Goal: Transaction & Acquisition: Book appointment/travel/reservation

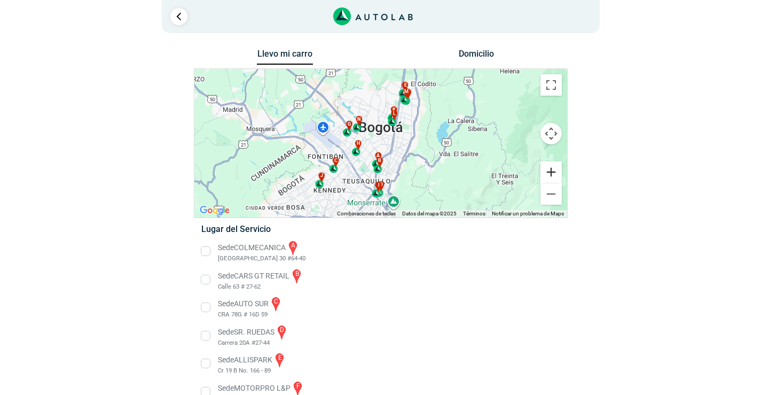
click at [552, 172] on button "Ampliar" at bounding box center [551, 171] width 21 height 21
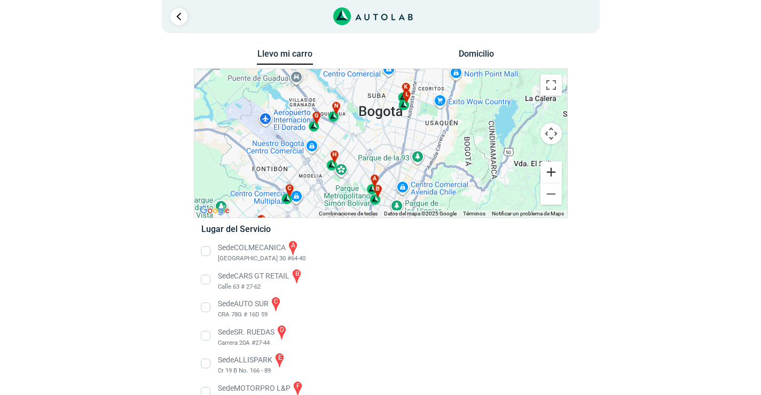
click at [552, 172] on button "Ampliar" at bounding box center [551, 171] width 21 height 21
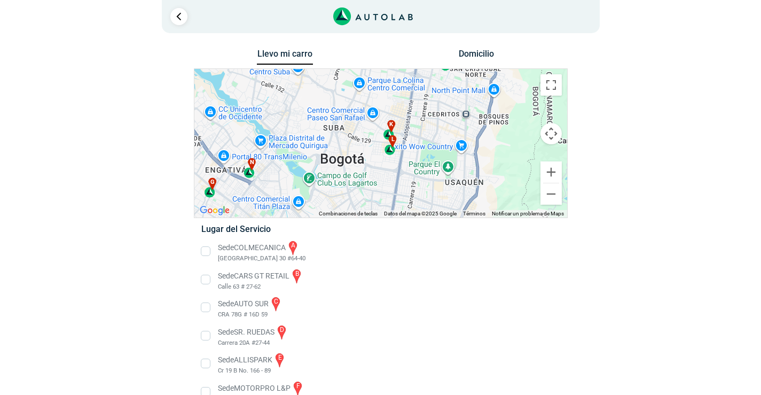
drag, startPoint x: 413, startPoint y: 108, endPoint x: 376, endPoint y: 189, distance: 88.9
click at [376, 189] on div "a b c d e f g" at bounding box center [380, 143] width 373 height 149
click at [392, 149] on div "l" at bounding box center [391, 145] width 12 height 20
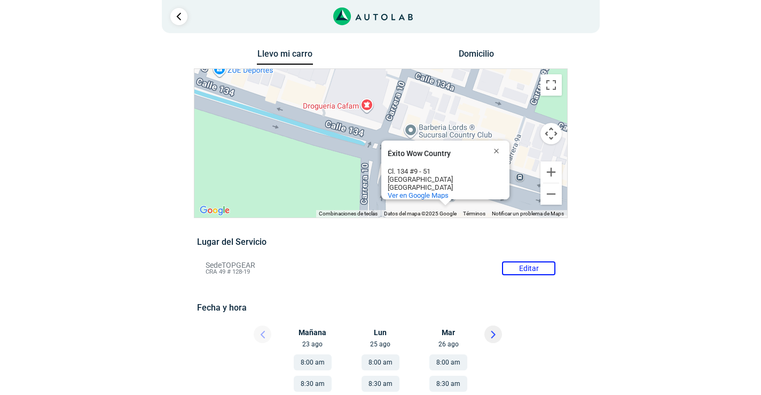
drag, startPoint x: 334, startPoint y: 103, endPoint x: 308, endPoint y: 154, distance: 57.6
click at [308, 154] on div "a b c d e f g" at bounding box center [380, 143] width 373 height 149
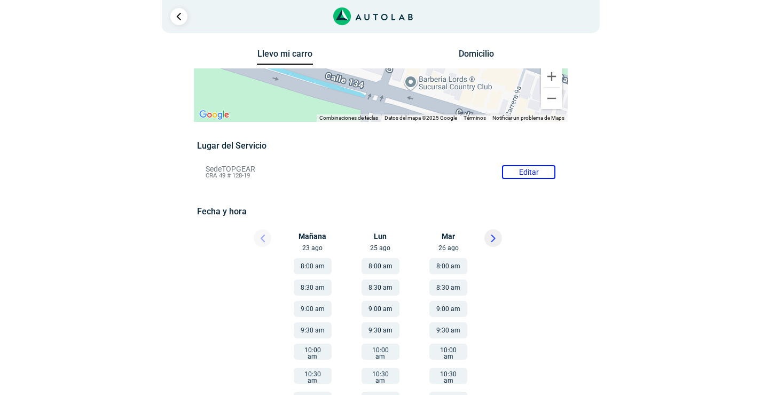
click at [531, 167] on li "Sede TOPGEAR Editar CRA 49 # 128-19" at bounding box center [381, 172] width 366 height 17
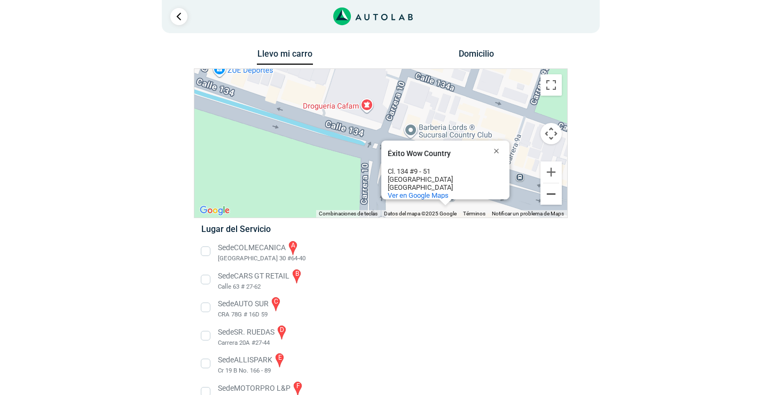
click at [553, 188] on button "Reducir" at bounding box center [551, 193] width 21 height 21
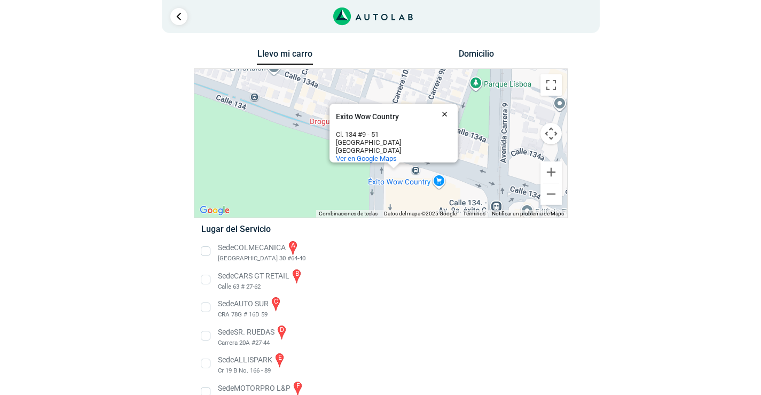
click at [443, 106] on button "Cerrar" at bounding box center [447, 114] width 26 height 26
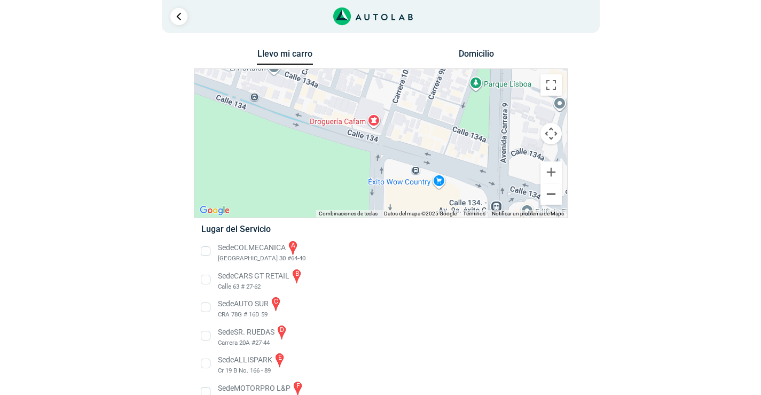
click at [546, 197] on button "Reducir" at bounding box center [551, 193] width 21 height 21
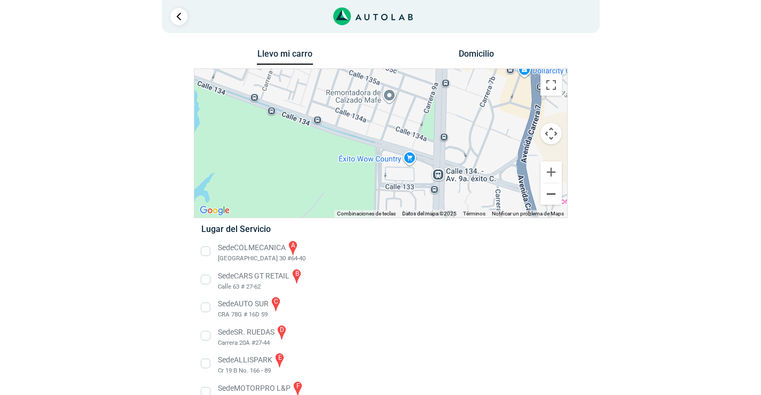
click at [546, 197] on button "Reducir" at bounding box center [551, 193] width 21 height 21
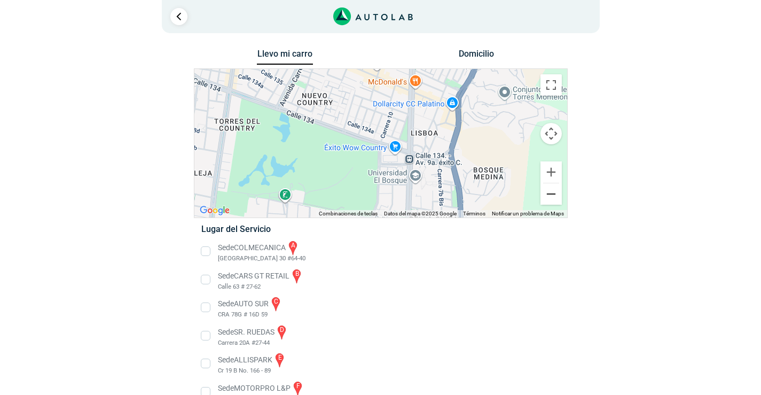
click at [546, 197] on button "Reducir" at bounding box center [551, 193] width 21 height 21
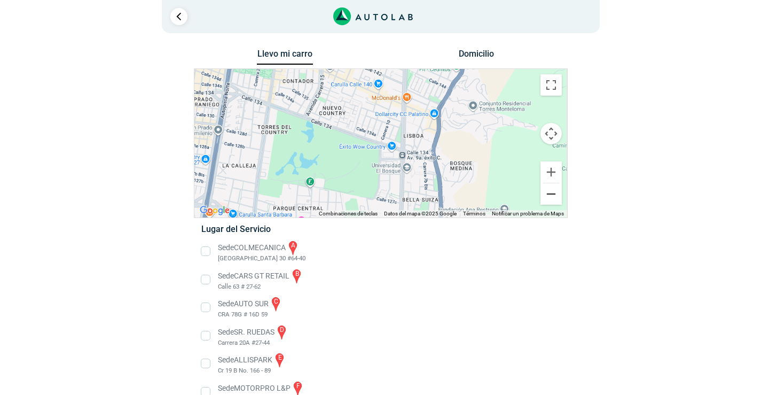
click at [546, 197] on button "Reducir" at bounding box center [551, 193] width 21 height 21
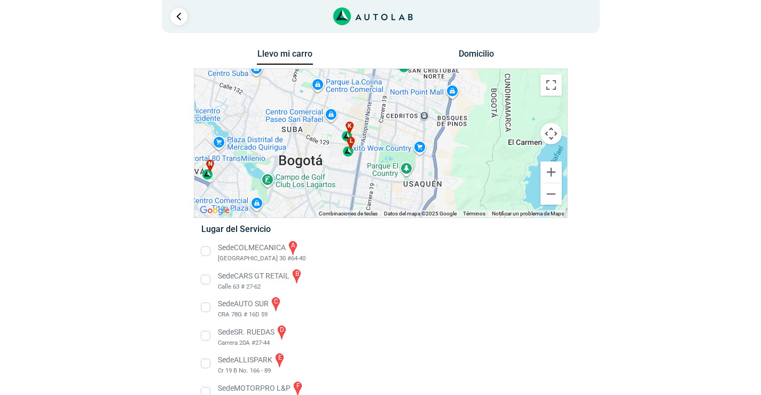
drag, startPoint x: 363, startPoint y: 139, endPoint x: 400, endPoint y: 150, distance: 38.4
click at [400, 150] on div "a b c d e f g" at bounding box center [380, 143] width 373 height 149
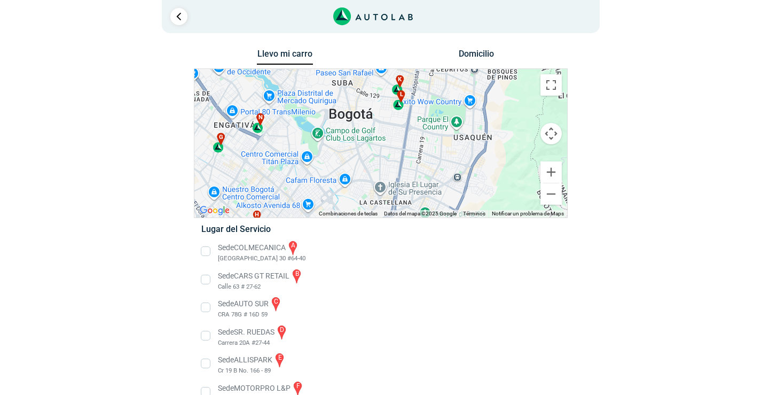
drag, startPoint x: 313, startPoint y: 152, endPoint x: 347, endPoint y: 118, distance: 48.0
click at [347, 118] on div "a b c d e f g" at bounding box center [380, 143] width 373 height 149
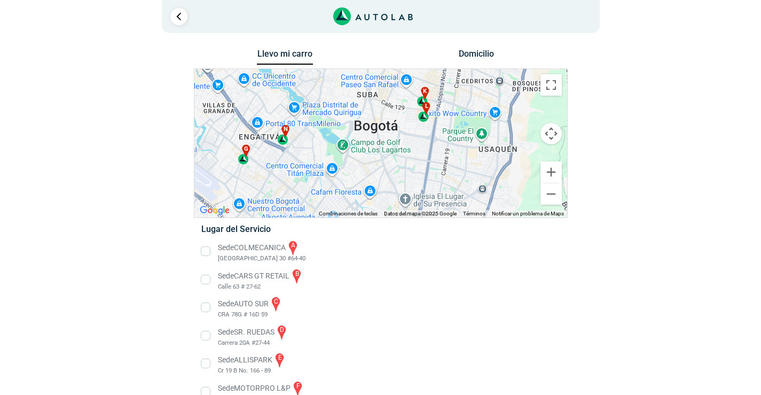
drag, startPoint x: 251, startPoint y: 130, endPoint x: 280, endPoint y: 142, distance: 31.2
click at [279, 142] on div "a b c d e f g" at bounding box center [380, 143] width 373 height 149
click at [284, 139] on div "n" at bounding box center [284, 135] width 12 height 20
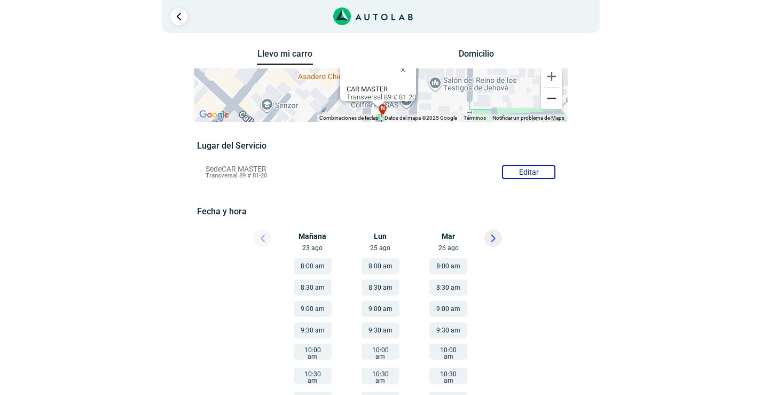
click at [554, 109] on button "Reducir" at bounding box center [551, 98] width 21 height 21
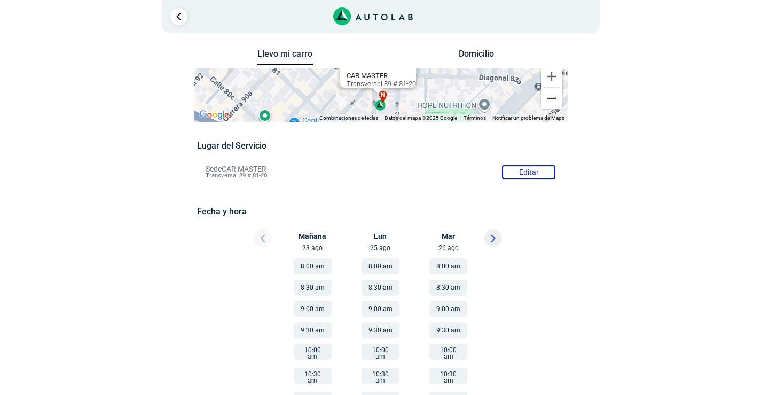
click at [552, 109] on button "Reducir" at bounding box center [551, 98] width 21 height 21
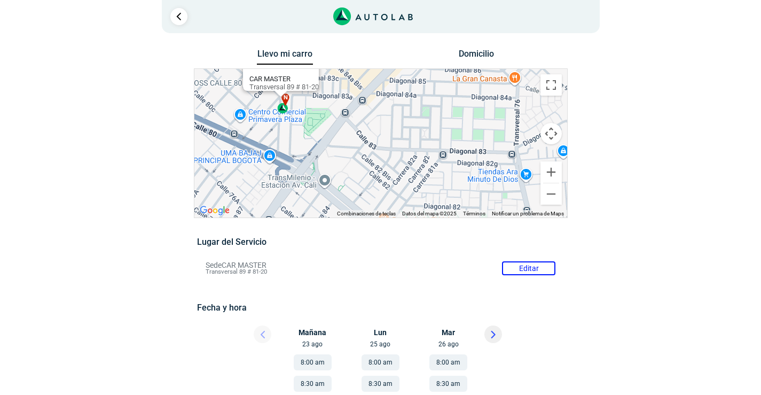
drag, startPoint x: 456, startPoint y: 173, endPoint x: 359, endPoint y: 133, distance: 105.4
click at [359, 133] on div "a b c d e f g" at bounding box center [380, 143] width 373 height 149
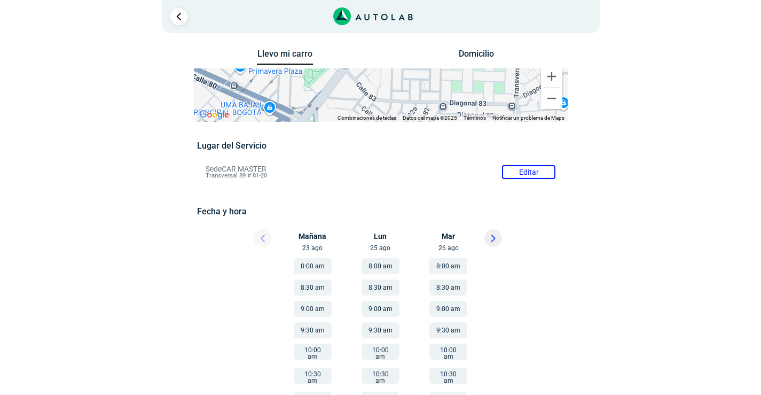
click at [523, 169] on li "Sede CAR MASTER Editar Transversal 89 # 81-20" at bounding box center [381, 172] width 366 height 17
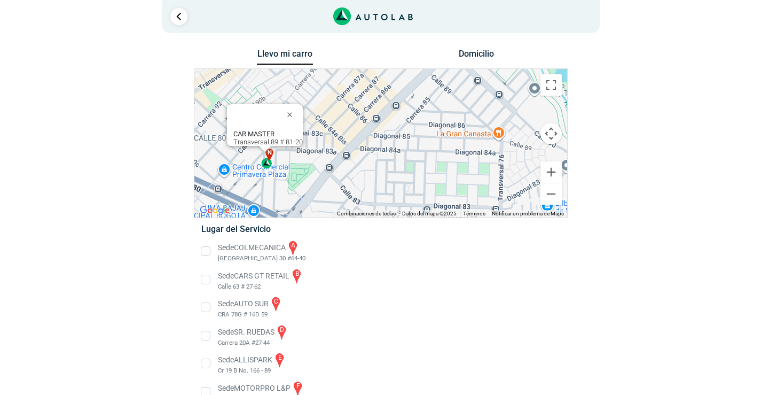
drag, startPoint x: 411, startPoint y: 99, endPoint x: 395, endPoint y: 153, distance: 56.3
click at [395, 153] on div "a b c d e f g" at bounding box center [380, 143] width 373 height 149
click at [555, 134] on button "Controles de visualización del mapa" at bounding box center [551, 133] width 21 height 21
click at [546, 131] on button "Controles de visualización del mapa" at bounding box center [551, 133] width 21 height 21
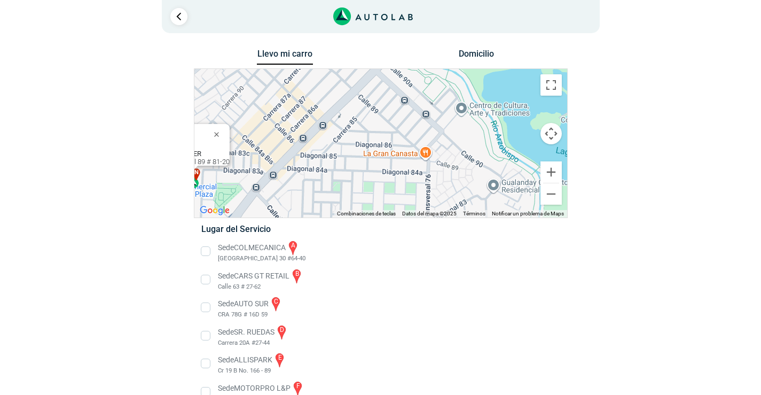
drag, startPoint x: 415, startPoint y: 142, endPoint x: 513, endPoint y: 177, distance: 103.9
click at [341, 161] on div "a b c d e f g" at bounding box center [380, 143] width 373 height 149
click at [555, 191] on button "Reducir" at bounding box center [551, 193] width 21 height 21
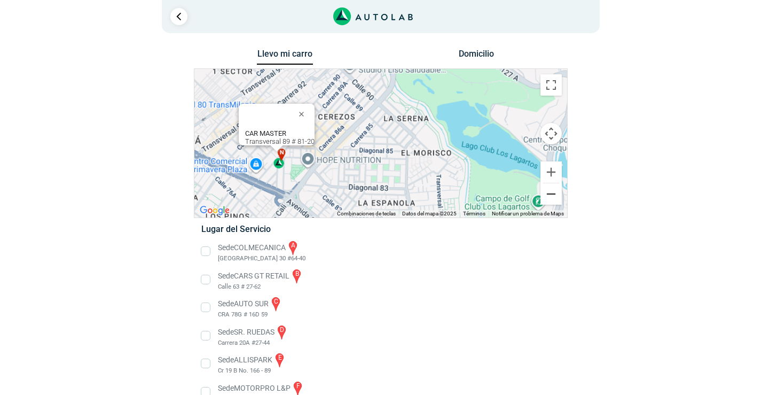
click at [555, 191] on button "Reducir" at bounding box center [551, 193] width 21 height 21
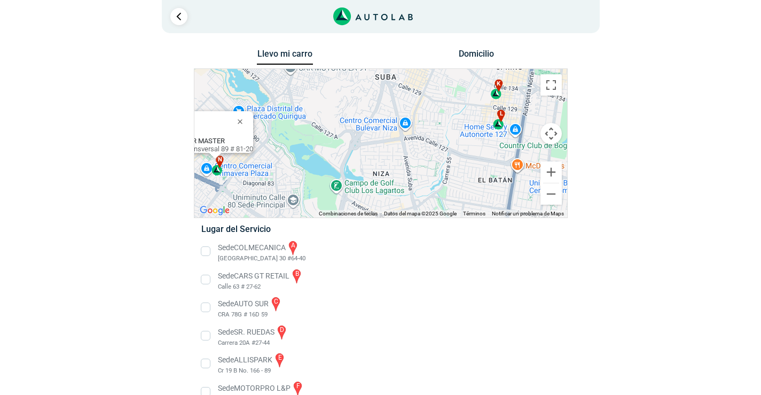
drag, startPoint x: 426, startPoint y: 144, endPoint x: 308, endPoint y: 164, distance: 119.2
click at [308, 164] on div "a b c d e f g" at bounding box center [380, 143] width 373 height 149
click at [499, 93] on div "k" at bounding box center [497, 89] width 12 height 20
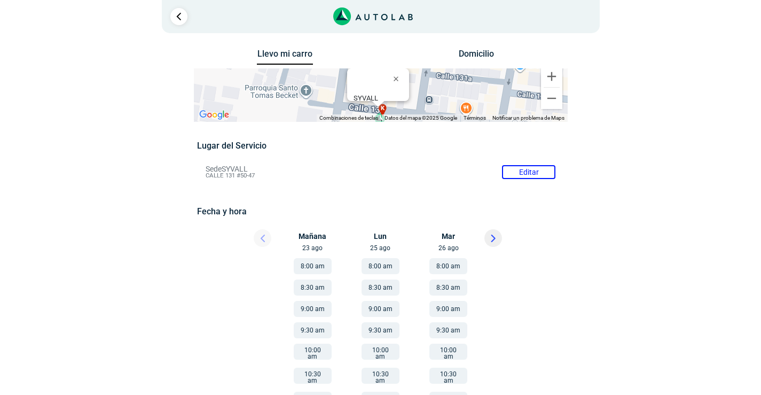
click at [527, 171] on li "Sede SYVALL Editar CALLE 131 #50-47" at bounding box center [381, 172] width 366 height 17
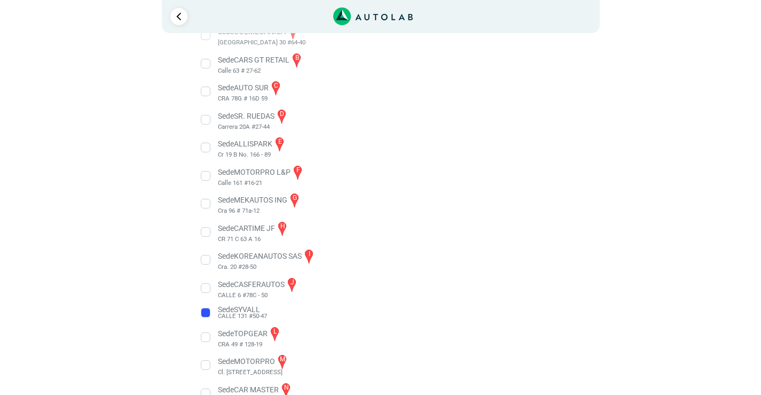
scroll to position [240, 0]
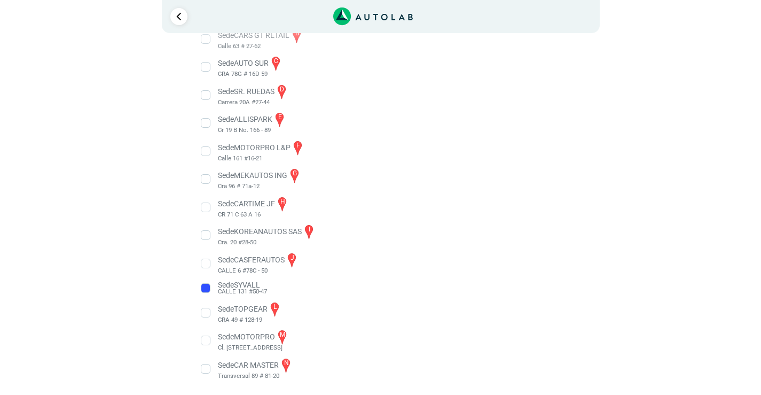
click at [205, 308] on li "Sede TOPGEAR l CRA 49 # 128-19" at bounding box center [380, 313] width 375 height 24
click at [206, 312] on div "× ¡Reserva tranquilo! Sin datos de tarjeta ni pagos Aquí puedes ver tus servici…" at bounding box center [380, 77] width 761 height 635
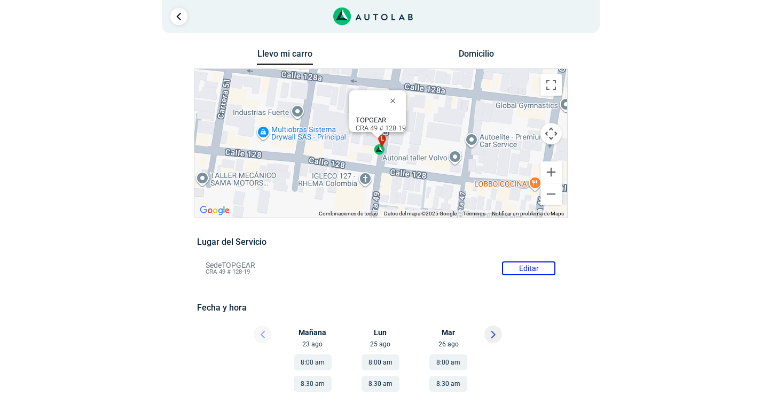
click at [448, 128] on div "a b c d e f g" at bounding box center [380, 143] width 373 height 149
click at [547, 191] on button "Reducir" at bounding box center [551, 193] width 21 height 21
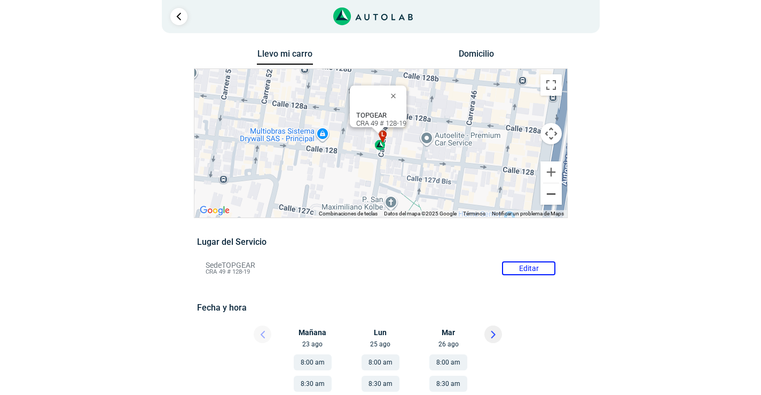
click at [547, 191] on button "Reducir" at bounding box center [551, 193] width 21 height 21
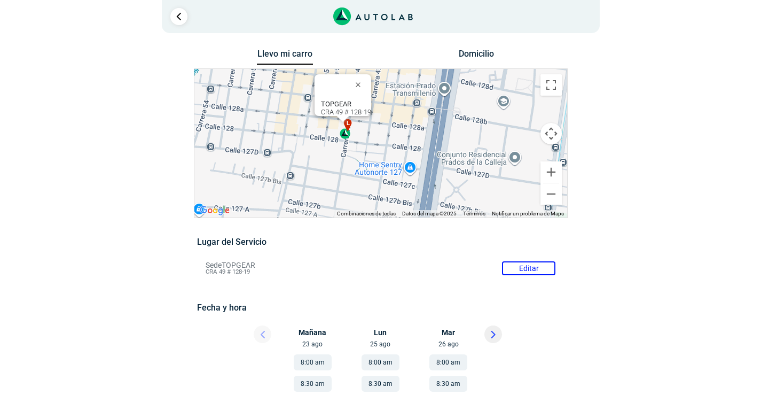
drag, startPoint x: 475, startPoint y: 174, endPoint x: 440, endPoint y: 165, distance: 36.6
click at [440, 165] on div "a b c d e f g" at bounding box center [380, 143] width 373 height 149
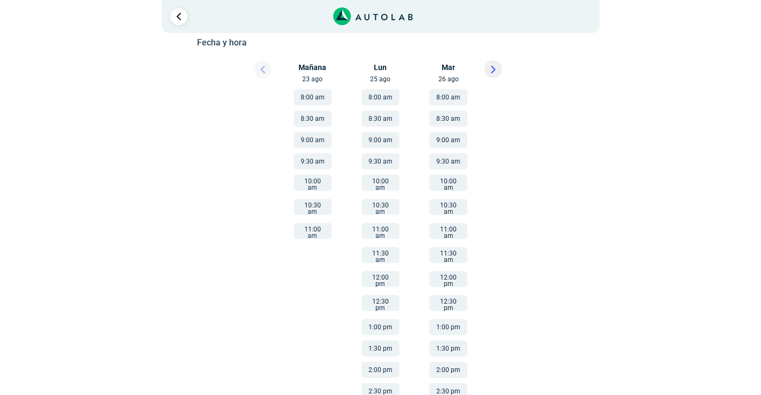
scroll to position [178, 0]
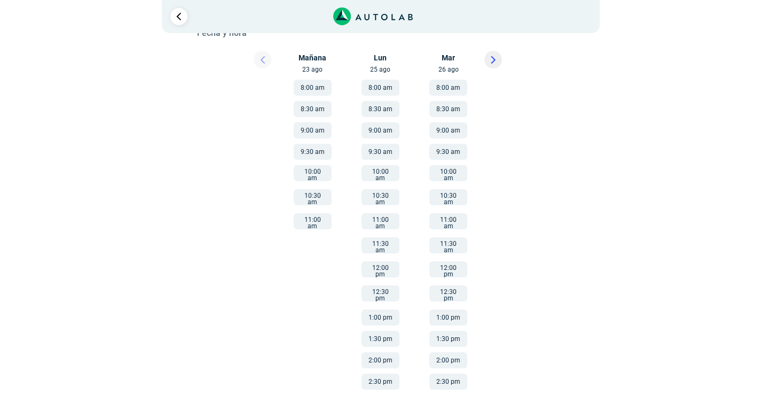
click at [453, 149] on button "9:30 am" at bounding box center [449, 152] width 38 height 16
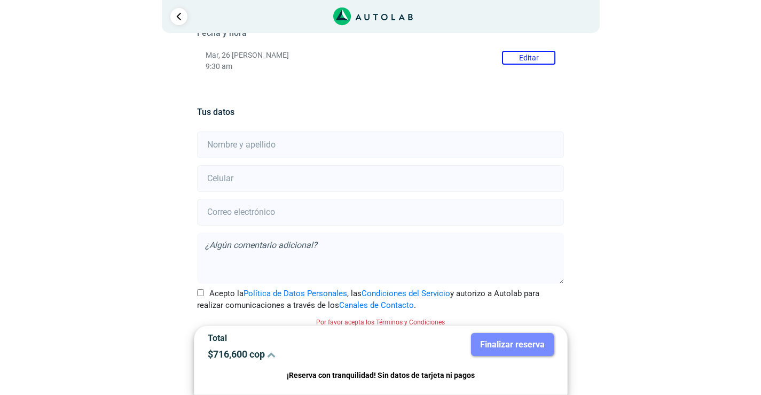
scroll to position [186, 0]
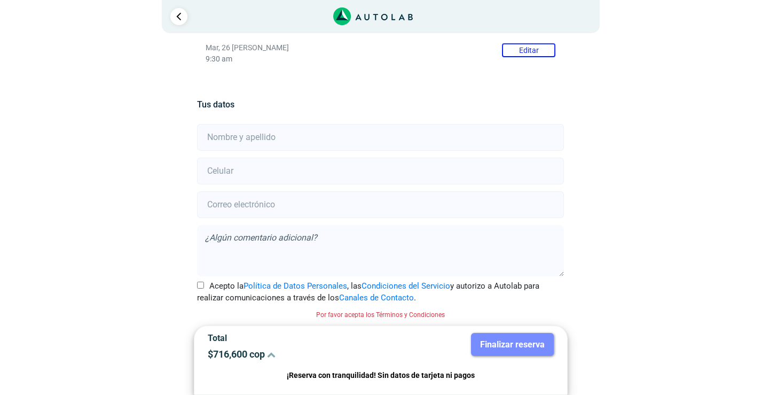
click at [238, 131] on input "text" at bounding box center [380, 137] width 367 height 27
type input "[PERSON_NAME]"
click at [218, 167] on input "number" at bounding box center [380, 171] width 367 height 27
type input "3213313507"
type input "[EMAIL_ADDRESS][DOMAIN_NAME]"
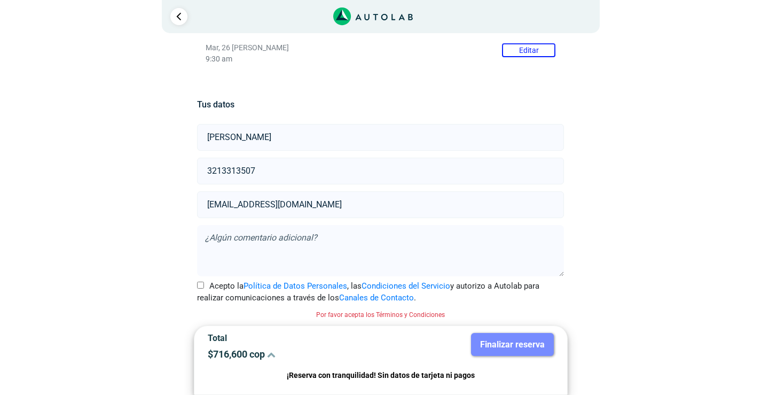
click at [627, 182] on div "Llevo mi carro [GEOGRAPHIC_DATA] ← Mover a la izquierda → Mover a la derecha ↑ …" at bounding box center [381, 128] width 518 height 534
click at [200, 284] on input "Acepto la Política de Datos Personales , las Condiciones del Servicio y autoriz…" at bounding box center [200, 285] width 7 height 7
checkbox input "true"
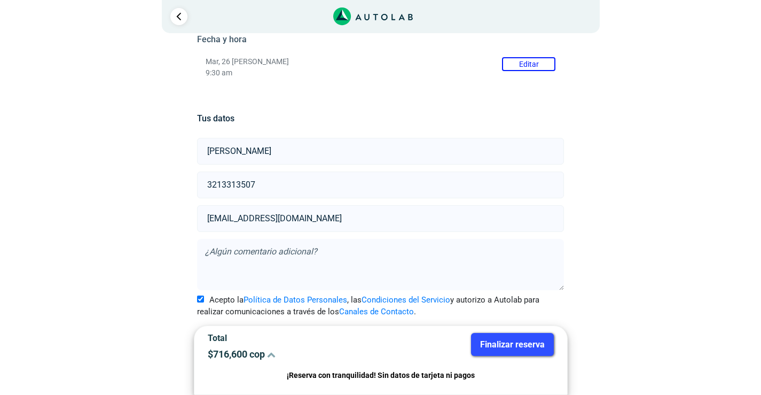
scroll to position [172, 0]
click at [515, 341] on button "Finalizar reserva" at bounding box center [512, 344] width 83 height 23
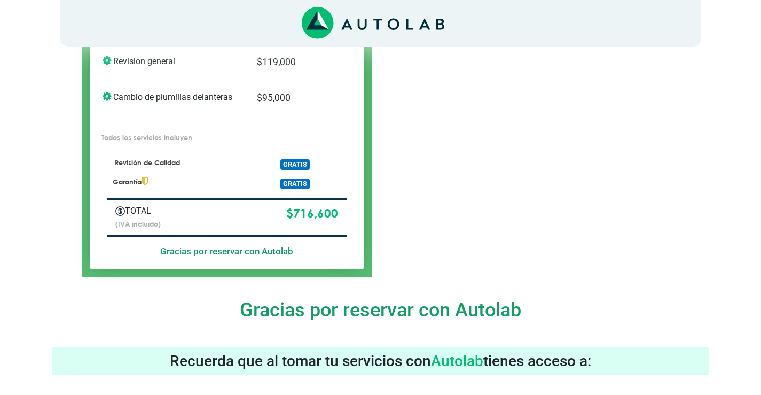
scroll to position [689, 0]
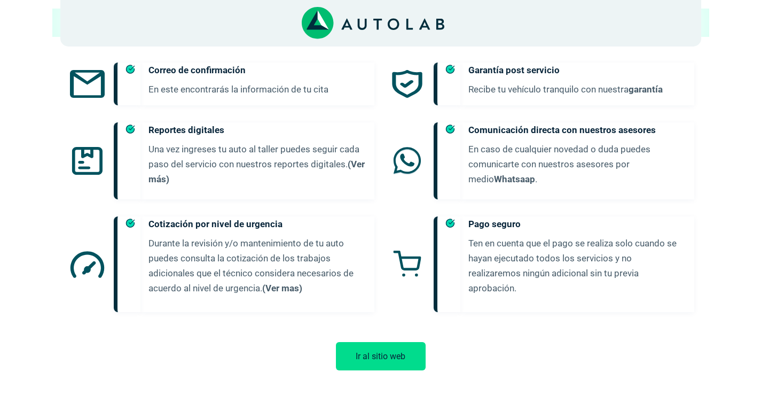
drag, startPoint x: 388, startPoint y: 45, endPoint x: 376, endPoint y: 196, distance: 150.6
click at [384, 344] on button "Ir al sitio web" at bounding box center [381, 356] width 90 height 28
